Goal: Task Accomplishment & Management: Use online tool/utility

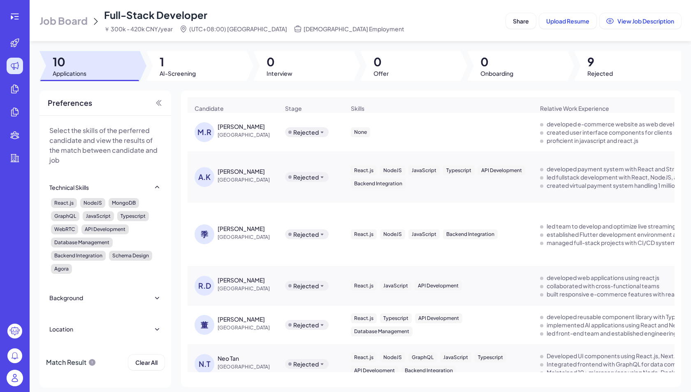
click at [256, 255] on td "季 季柏 [GEOGRAPHIC_DATA]" at bounding box center [233, 234] width 90 height 64
click at [207, 236] on div "季" at bounding box center [205, 234] width 20 height 20
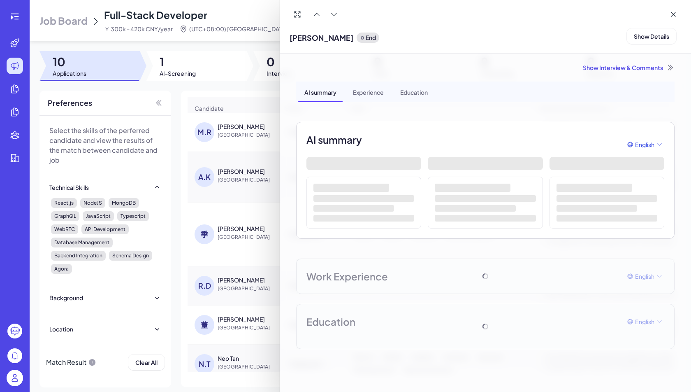
click at [259, 225] on div at bounding box center [345, 196] width 691 height 392
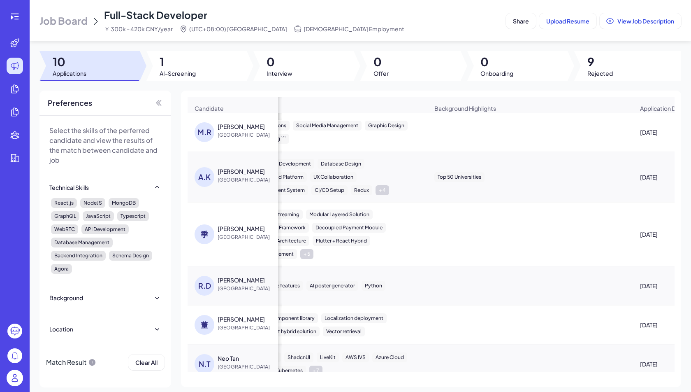
scroll to position [0, 607]
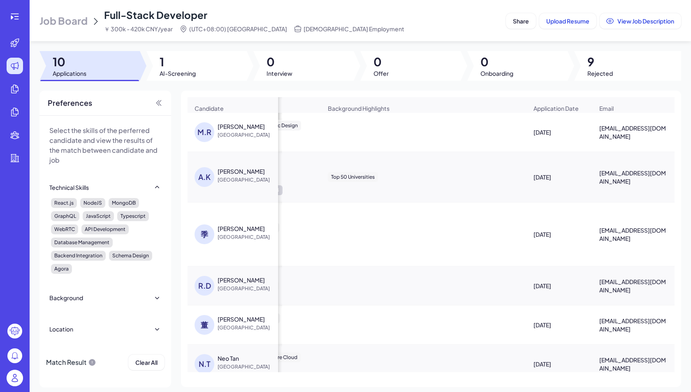
click at [73, 19] on span "Job Board" at bounding box center [63, 20] width 48 height 13
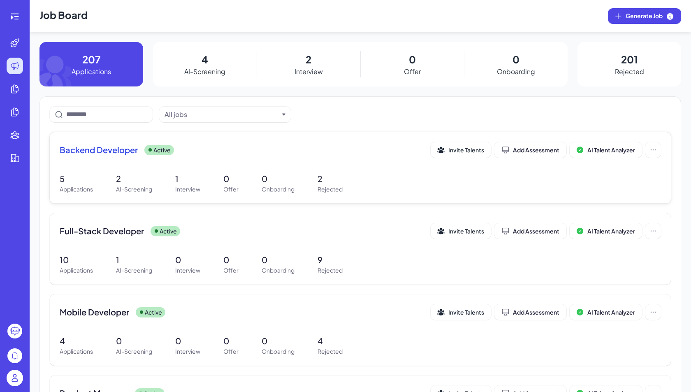
click at [139, 143] on div "Backend Developer Active Invite Talents Add Assessment AI Talent Analyzer" at bounding box center [360, 150] width 601 height 16
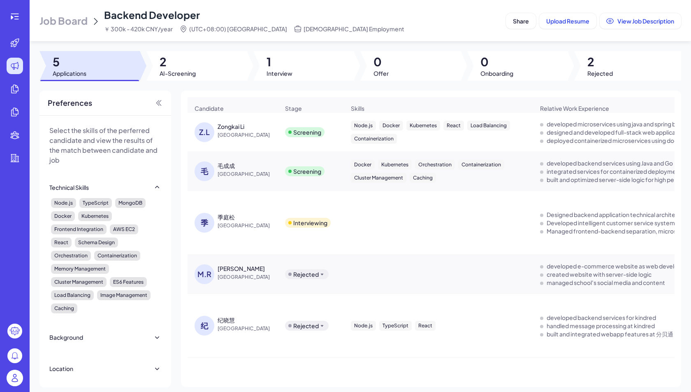
click at [239, 220] on div "季庭松" at bounding box center [249, 217] width 62 height 8
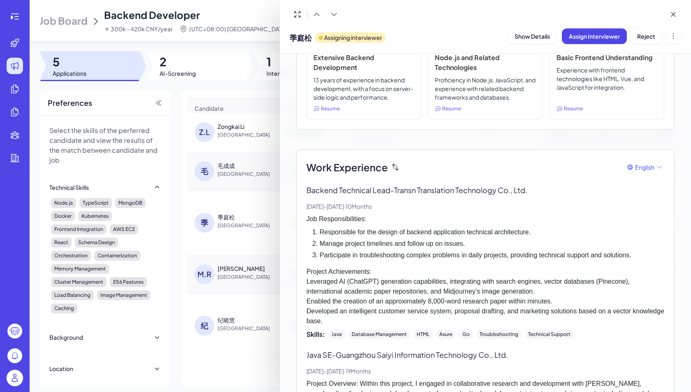
scroll to position [186, 0]
